Goal: Task Accomplishment & Management: Complete application form

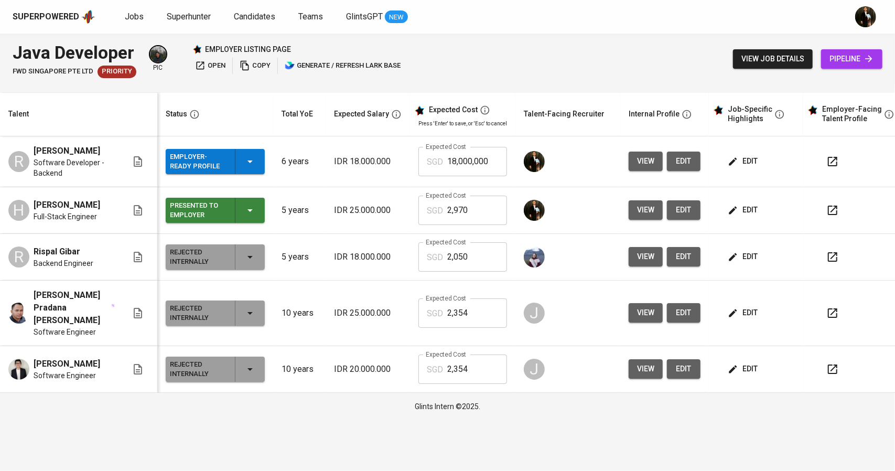
click at [749, 158] on span "edit" at bounding box center [744, 161] width 28 height 13
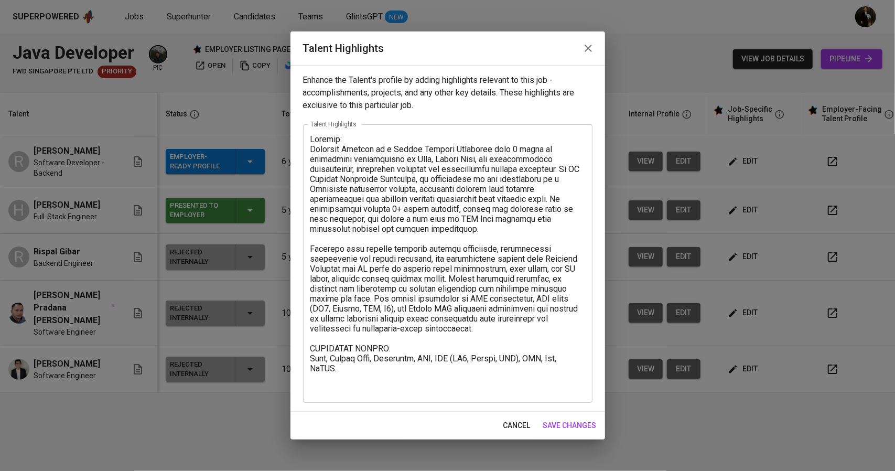
click at [586, 44] on icon "button" at bounding box center [588, 48] width 13 height 13
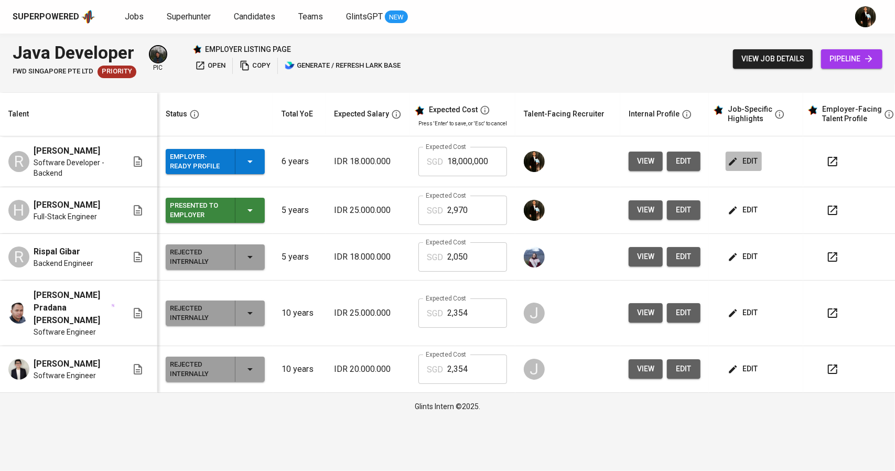
click at [753, 161] on span "edit" at bounding box center [744, 161] width 28 height 13
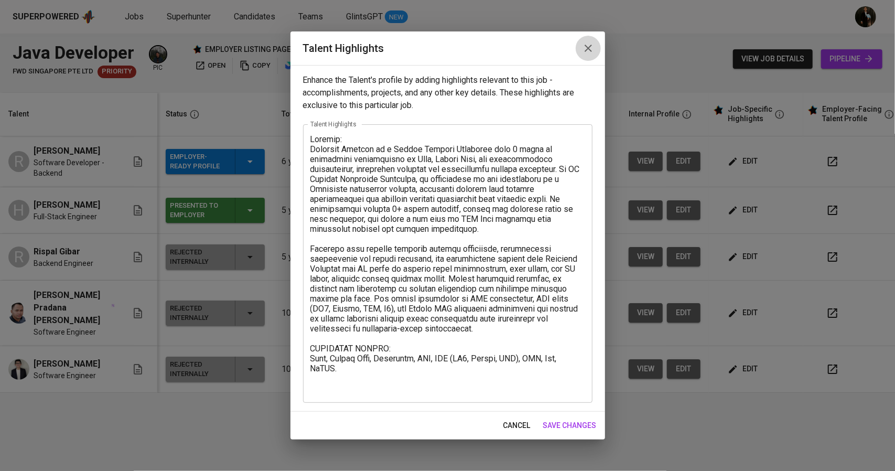
click at [591, 47] on icon "button" at bounding box center [588, 48] width 13 height 13
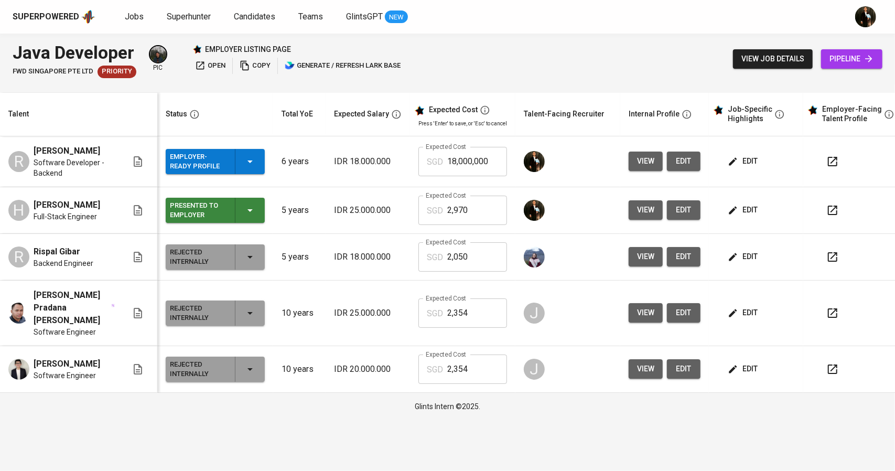
click at [736, 167] on span "edit" at bounding box center [744, 161] width 28 height 13
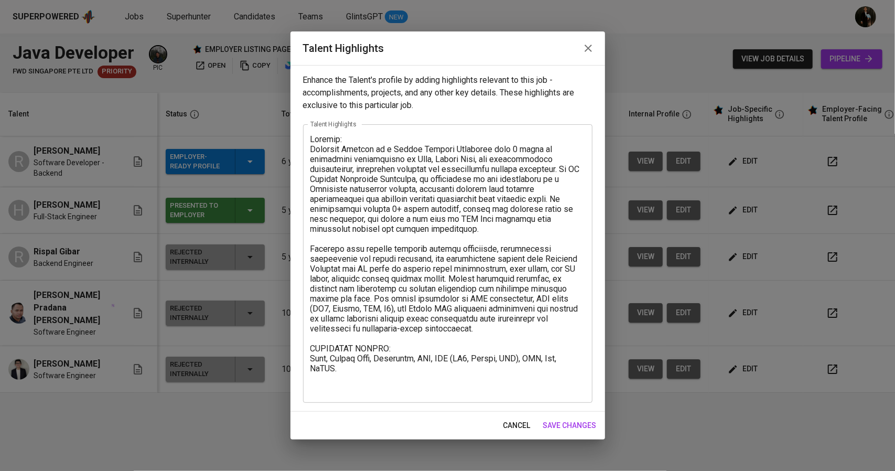
click at [588, 49] on icon "button" at bounding box center [588, 48] width 13 height 13
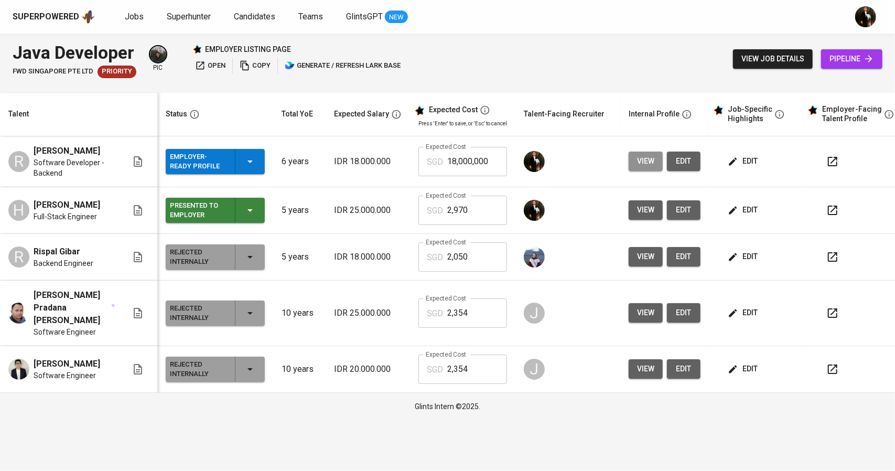
click at [645, 162] on span "view" at bounding box center [645, 161] width 17 height 13
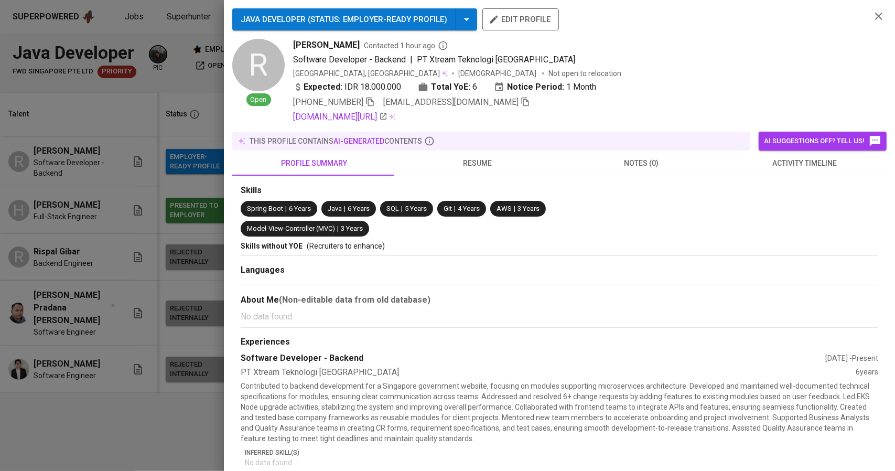
click at [795, 167] on span "activity timeline" at bounding box center [804, 163] width 151 height 13
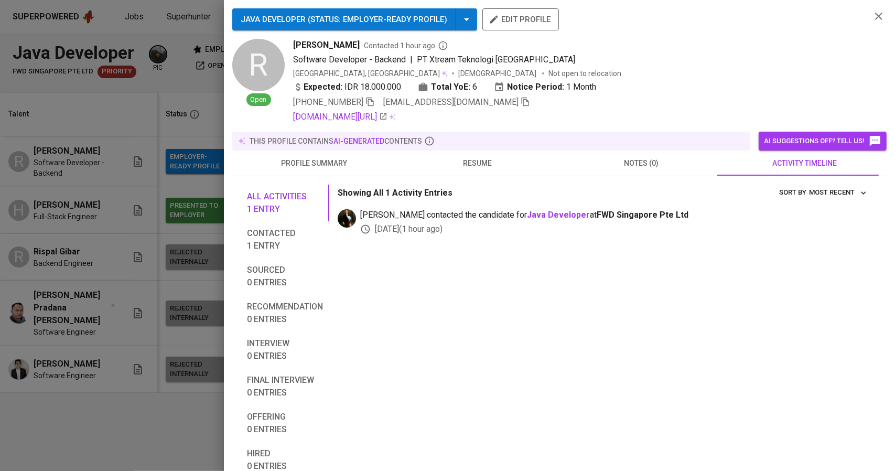
click at [96, 247] on div at bounding box center [447, 235] width 895 height 471
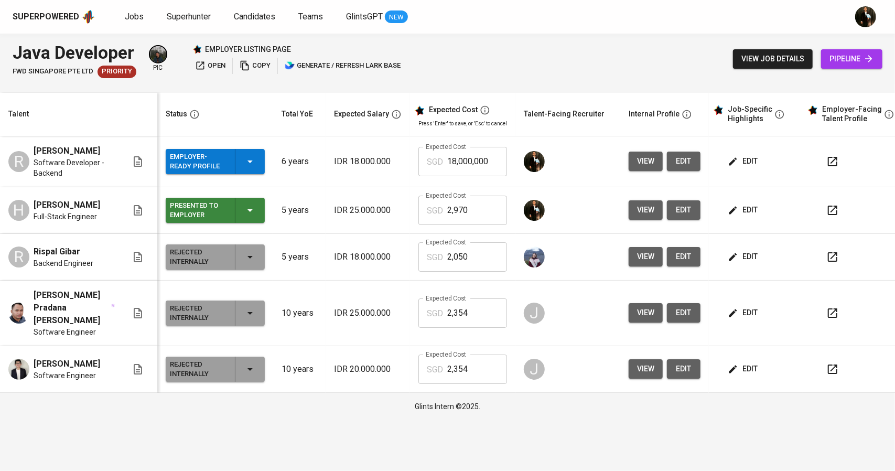
click at [641, 160] on span "view" at bounding box center [645, 161] width 17 height 13
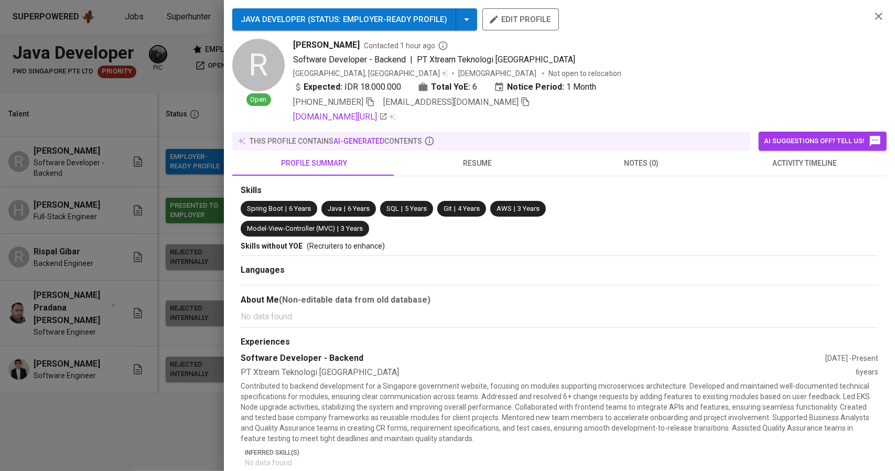
click at [520, 106] on span at bounding box center [524, 102] width 9 height 10
click at [121, 191] on div at bounding box center [447, 235] width 895 height 471
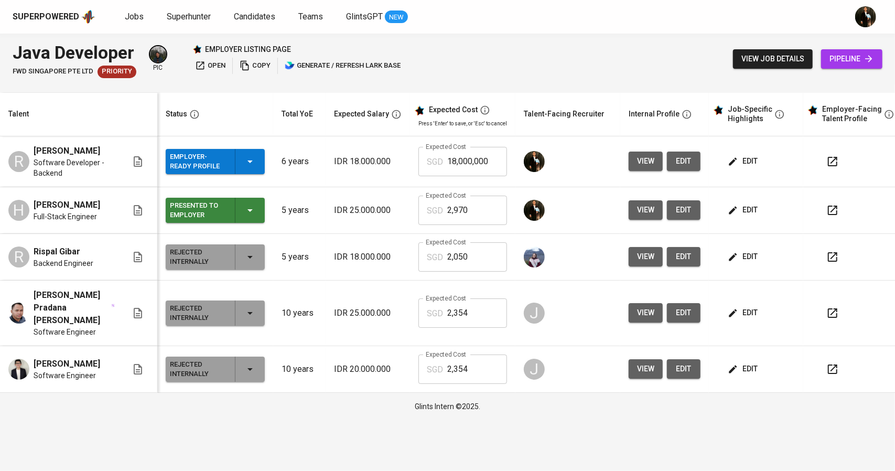
click at [848, 59] on span "pipeline" at bounding box center [851, 58] width 45 height 13
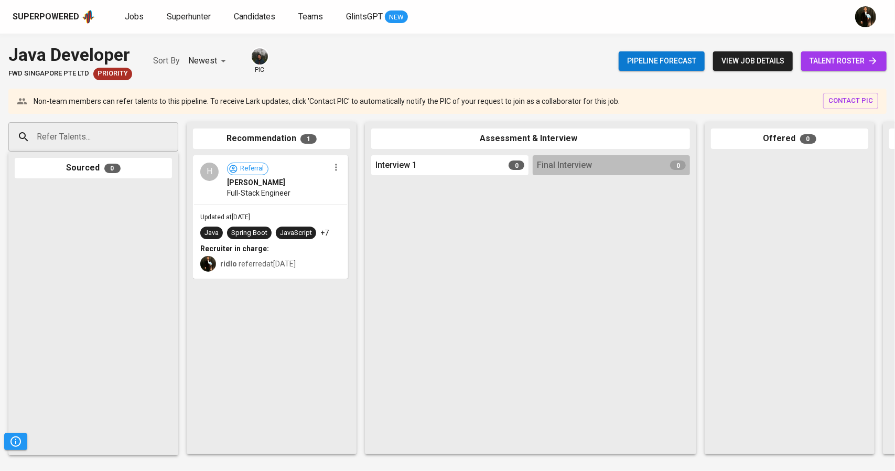
click at [105, 135] on input "Refer Talents..." at bounding box center [89, 137] width 110 height 20
paste input "[EMAIL_ADDRESS][DOMAIN_NAME]"
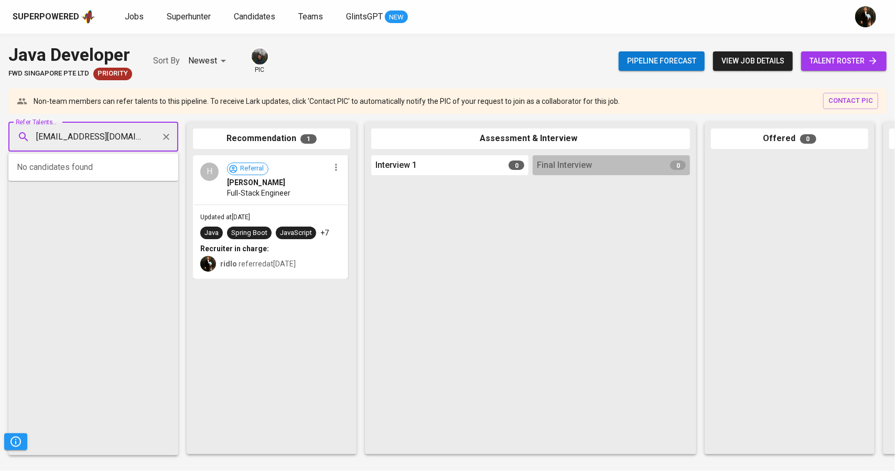
scroll to position [0, 12]
type input "[EMAIL_ADDRESS][DOMAIN_NAME]"
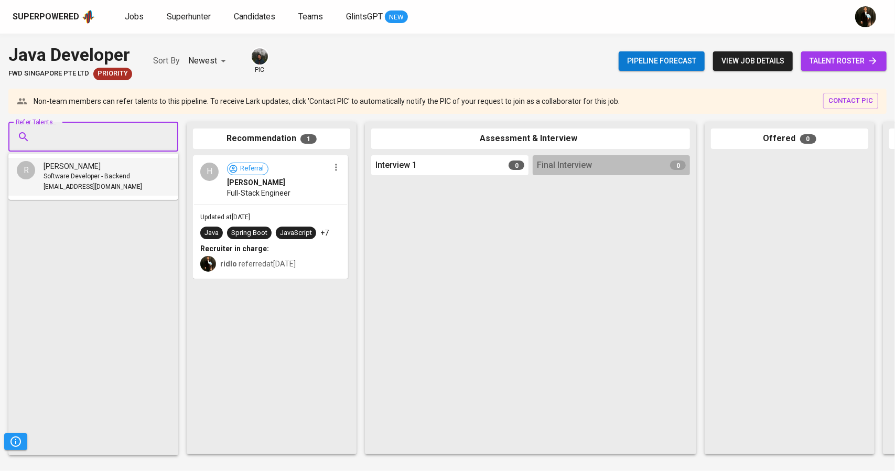
scroll to position [0, 0]
click at [117, 141] on input "Refer Talents..." at bounding box center [89, 137] width 110 height 20
click at [118, 176] on span "Software Developer - Backend" at bounding box center [87, 176] width 86 height 10
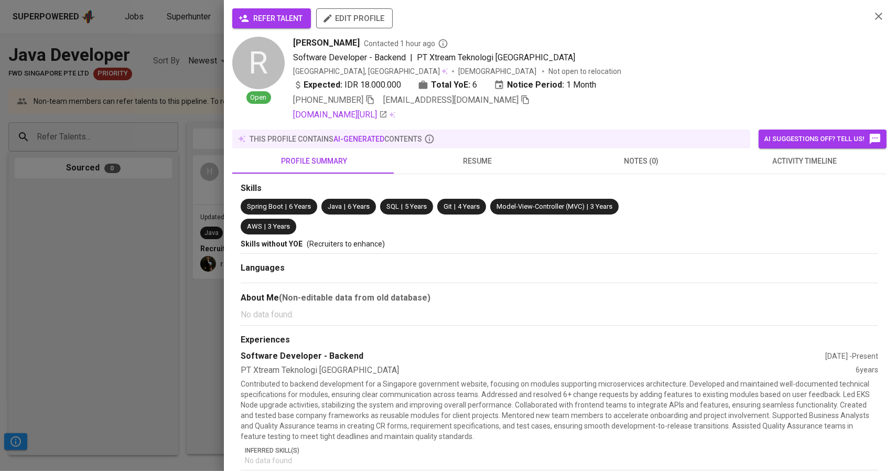
click at [280, 18] on span "refer talent" at bounding box center [272, 18] width 62 height 13
